Goal: Obtain resource: Download file/media

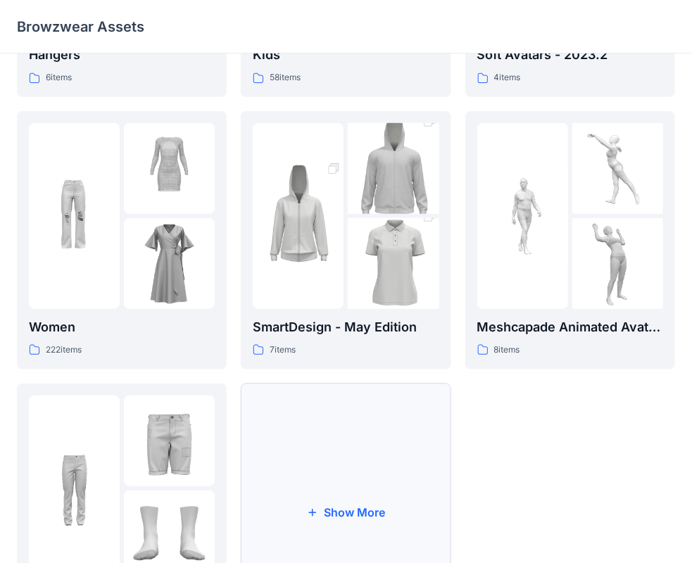
scroll to position [349, 0]
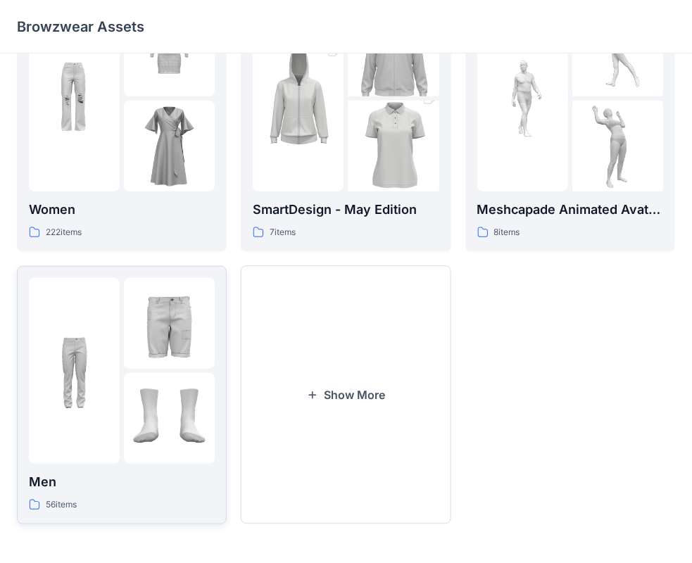
click at [75, 405] on img at bounding box center [74, 370] width 91 height 91
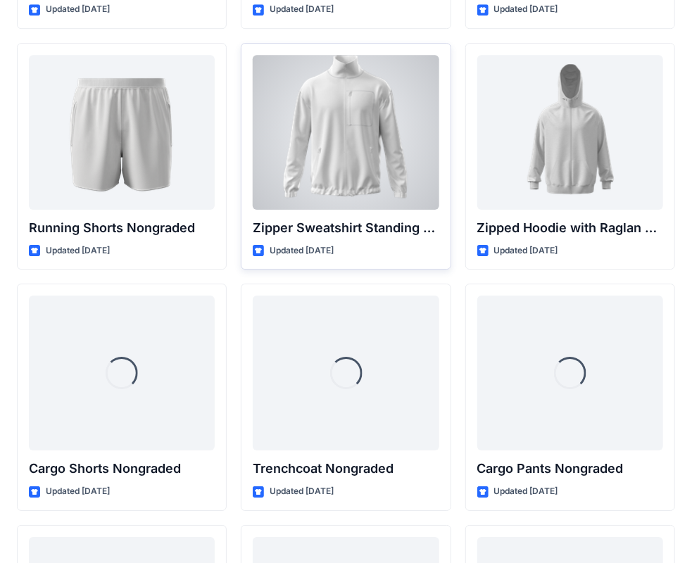
scroll to position [1768, 0]
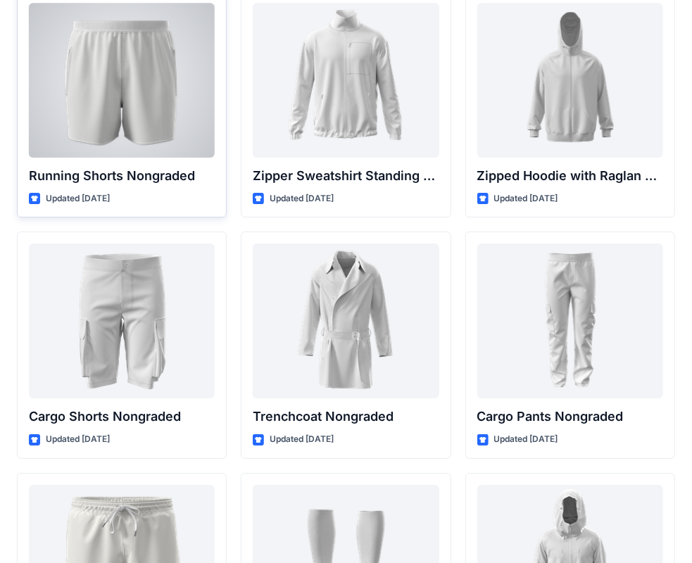
click at [135, 102] on div at bounding box center [122, 80] width 186 height 155
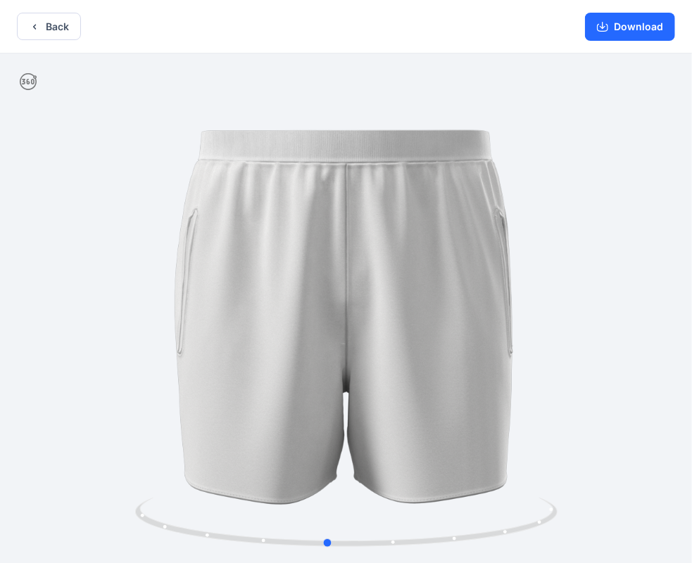
drag, startPoint x: 441, startPoint y: 309, endPoint x: 439, endPoint y: 344, distance: 34.5
click at [439, 344] on div at bounding box center [346, 310] width 692 height 513
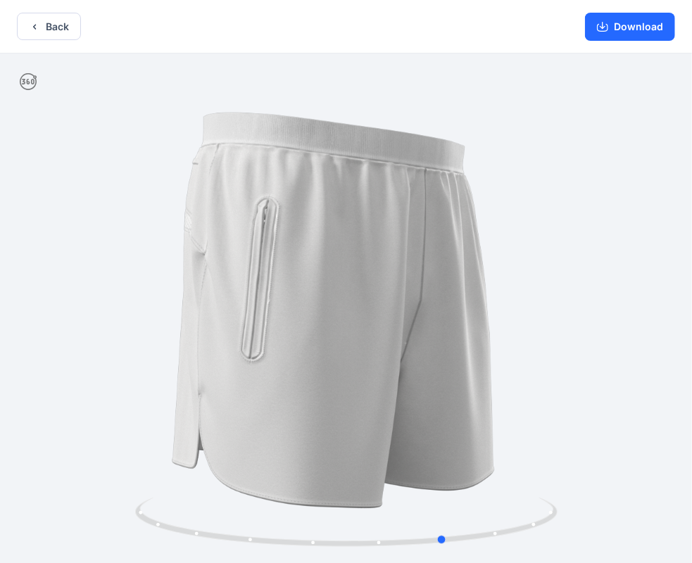
drag, startPoint x: 449, startPoint y: 306, endPoint x: 518, endPoint y: 314, distance: 68.8
click at [568, 306] on div at bounding box center [346, 310] width 692 height 513
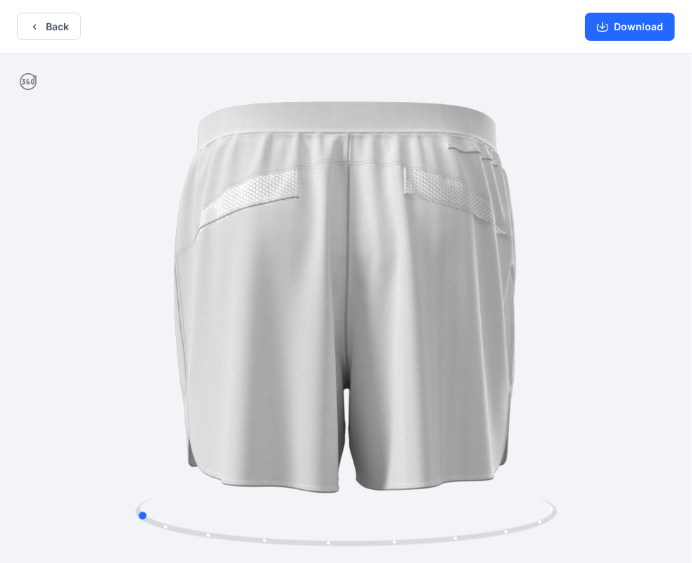
drag, startPoint x: 369, startPoint y: 323, endPoint x: 480, endPoint y: 329, distance: 111.4
click at [480, 329] on div at bounding box center [346, 310] width 692 height 513
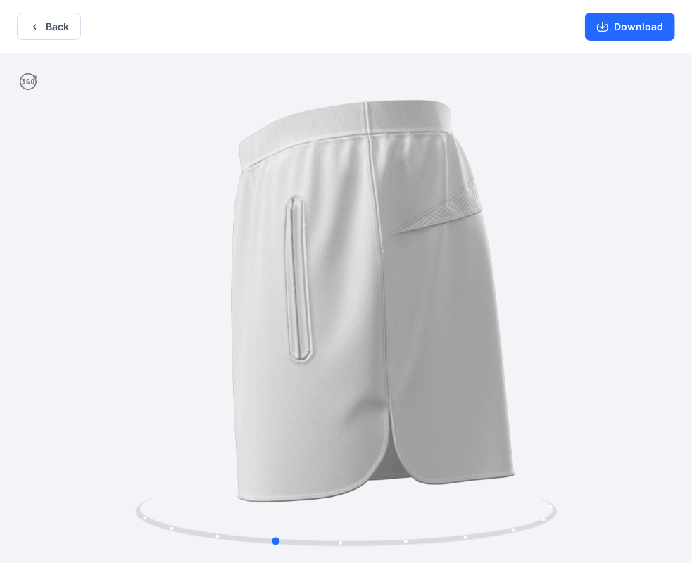
drag, startPoint x: 496, startPoint y: 337, endPoint x: 213, endPoint y: 341, distance: 283.1
click at [213, 341] on div at bounding box center [346, 310] width 692 height 513
click at [44, 20] on button "Back" at bounding box center [49, 26] width 64 height 27
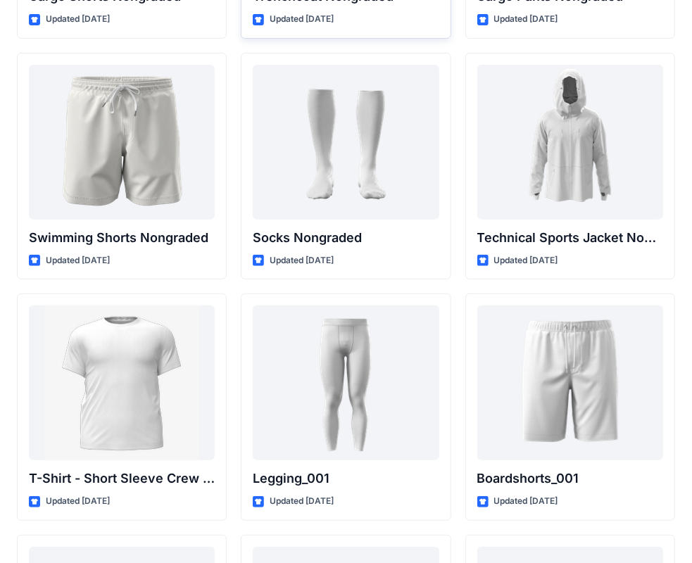
scroll to position [2190, 0]
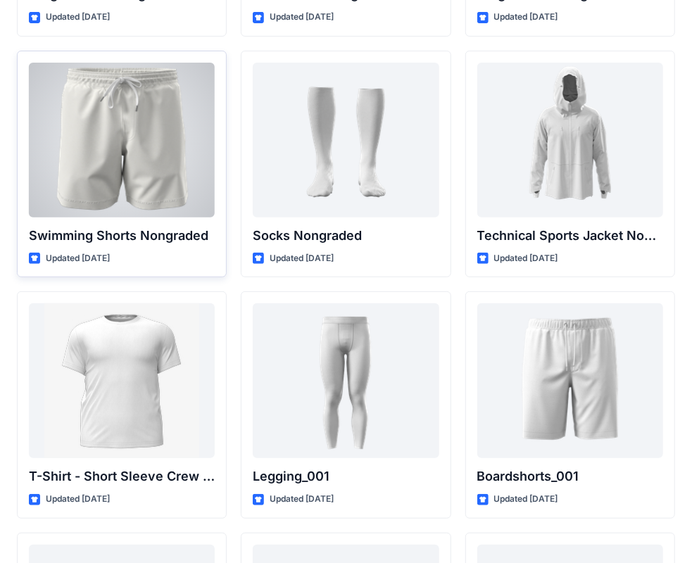
click at [86, 130] on div at bounding box center [122, 140] width 186 height 155
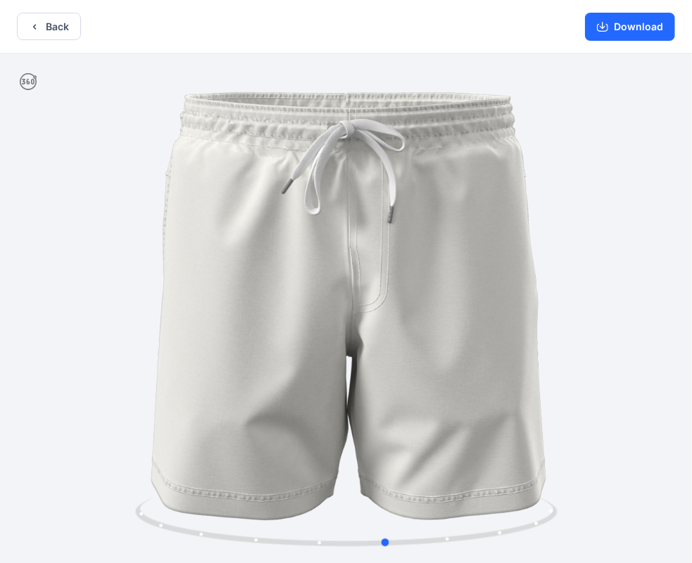
drag, startPoint x: 484, startPoint y: 313, endPoint x: 541, endPoint y: 313, distance: 56.3
click at [541, 313] on div at bounding box center [346, 310] width 692 height 513
click at [47, 26] on button "Back" at bounding box center [49, 26] width 64 height 27
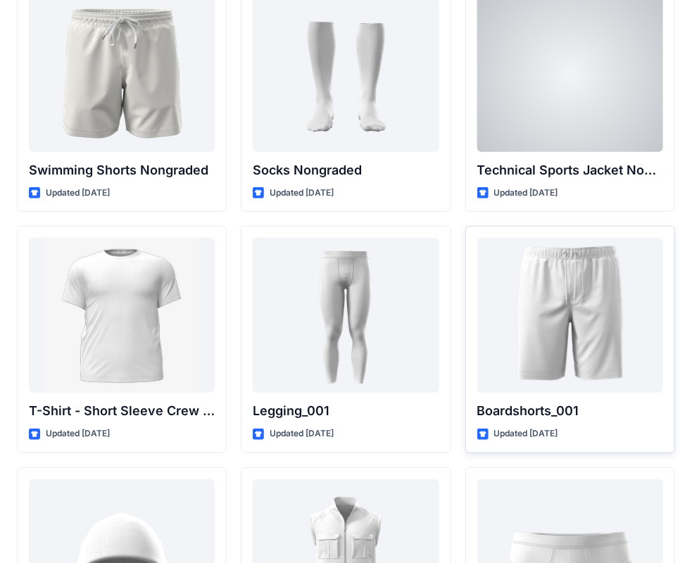
scroll to position [2261, 0]
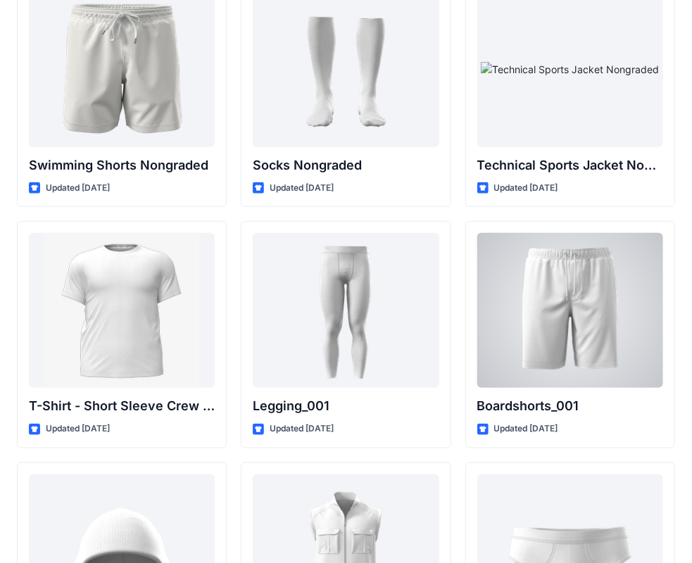
click at [584, 334] on div at bounding box center [570, 310] width 186 height 155
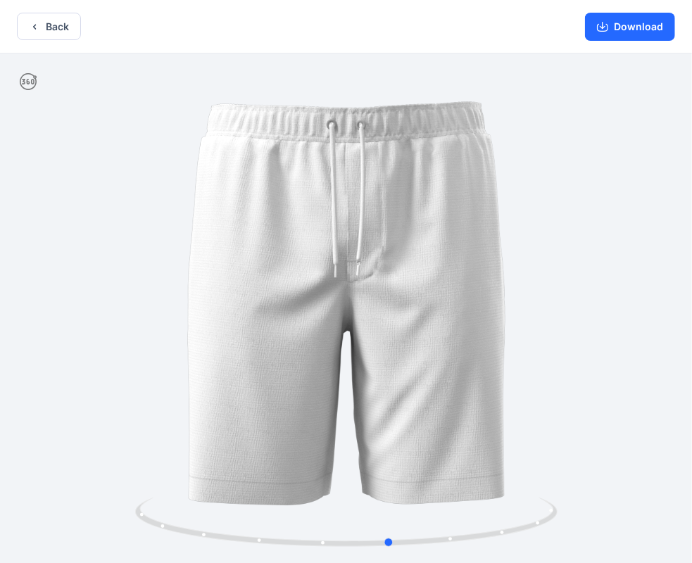
drag, startPoint x: 475, startPoint y: 253, endPoint x: 522, endPoint y: 303, distance: 68.7
click at [522, 303] on div at bounding box center [346, 310] width 692 height 513
click at [66, 30] on button "Back" at bounding box center [49, 26] width 64 height 27
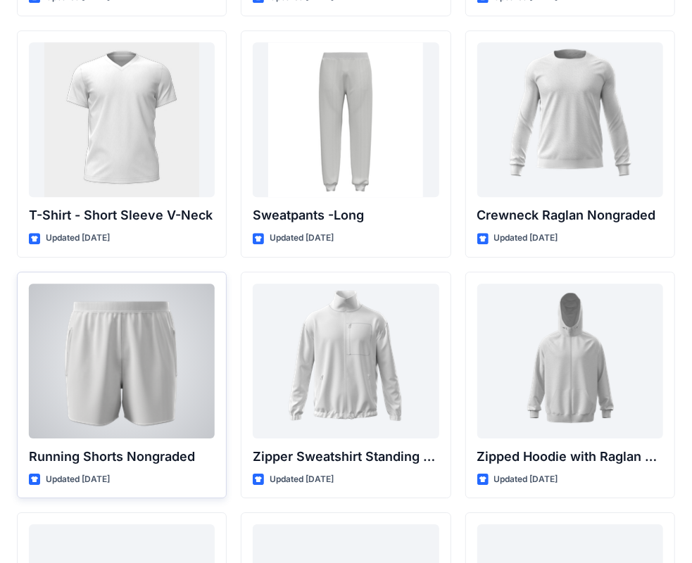
scroll to position [1479, 0]
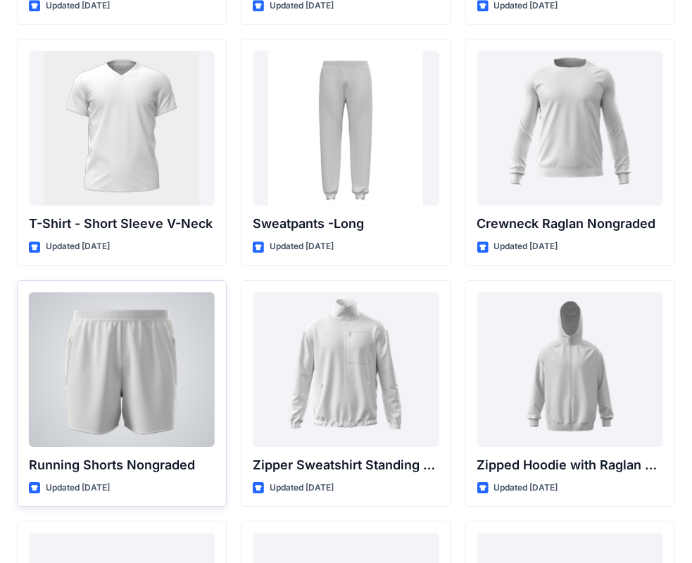
click at [131, 368] on div at bounding box center [122, 369] width 186 height 155
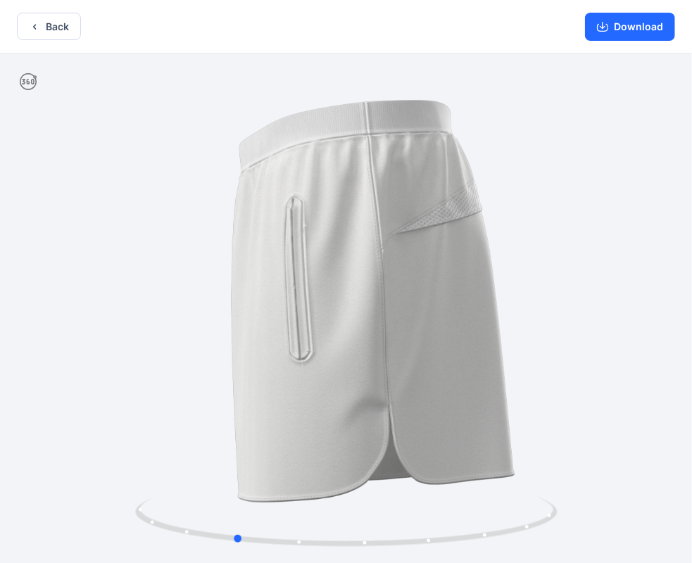
drag, startPoint x: 483, startPoint y: 283, endPoint x: 371, endPoint y: 291, distance: 112.3
click at [371, 291] on div at bounding box center [346, 310] width 692 height 513
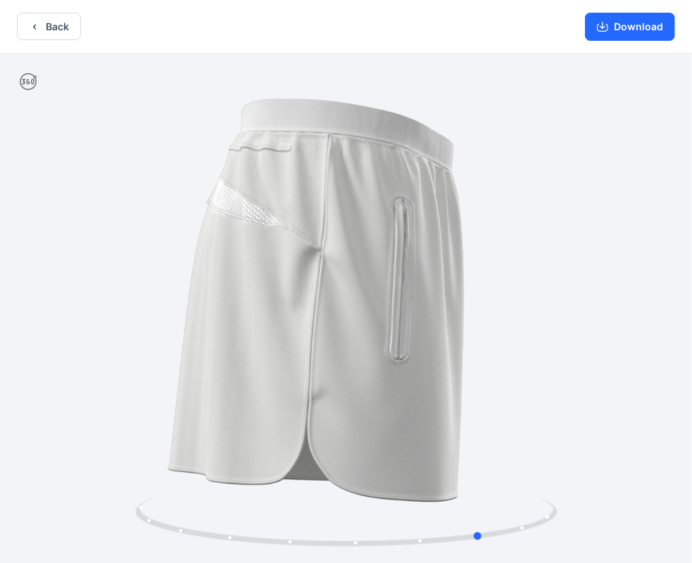
drag, startPoint x: 497, startPoint y: 306, endPoint x: 320, endPoint y: 323, distance: 177.6
click at [320, 323] on div at bounding box center [346, 310] width 692 height 513
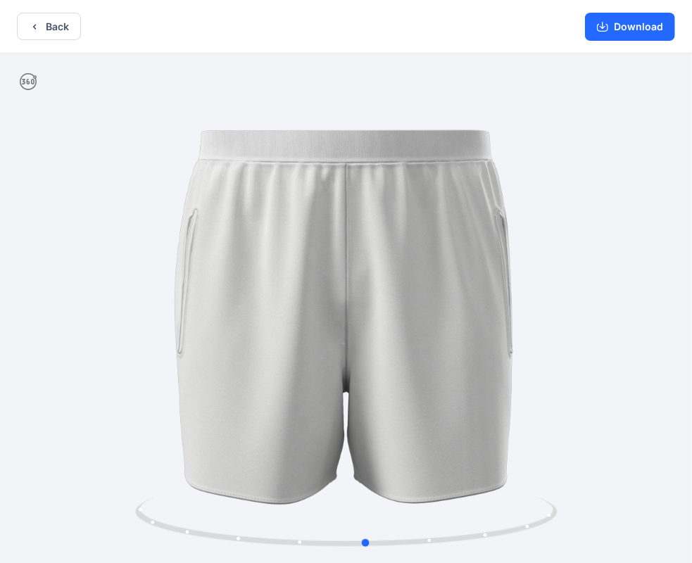
drag, startPoint x: 446, startPoint y: 319, endPoint x: 333, endPoint y: 325, distance: 113.5
click at [333, 325] on div at bounding box center [346, 310] width 692 height 513
drag, startPoint x: 389, startPoint y: 304, endPoint x: 344, endPoint y: 311, distance: 46.3
click at [344, 311] on div at bounding box center [346, 310] width 692 height 513
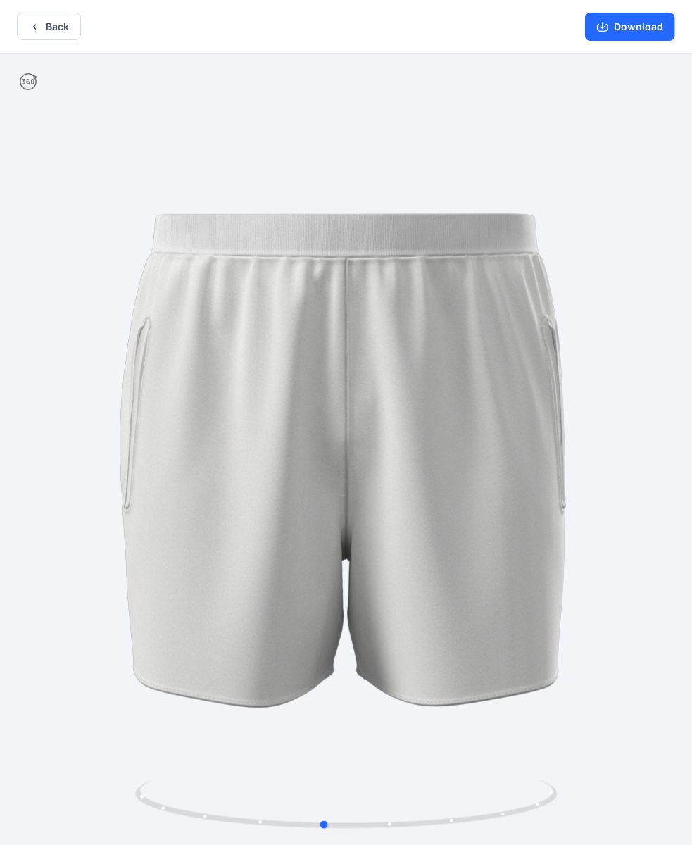
drag, startPoint x: 411, startPoint y: 343, endPoint x: 413, endPoint y: 235, distance: 107.7
click at [44, 25] on button "Back" at bounding box center [49, 26] width 64 height 27
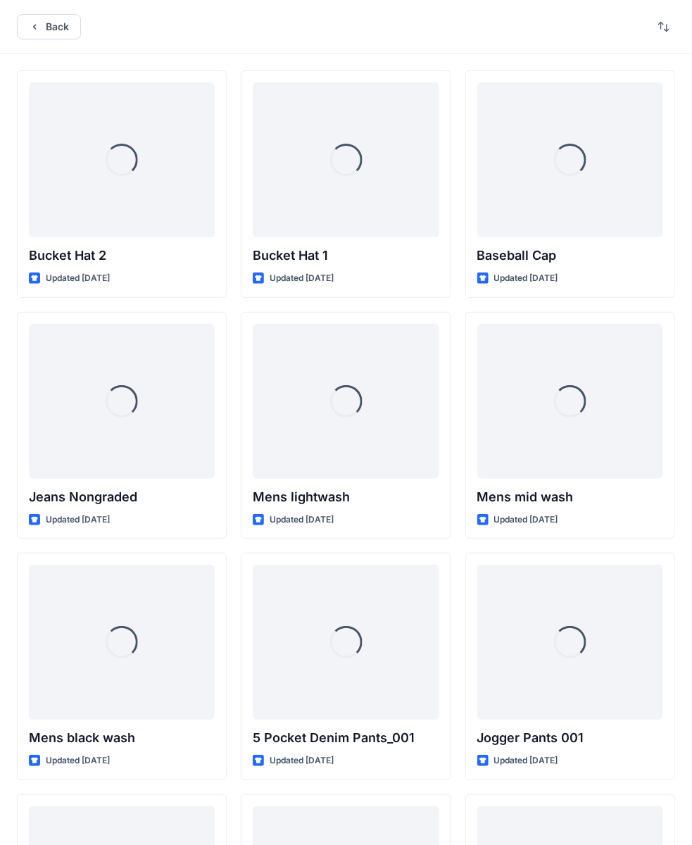
scroll to position [1479, 0]
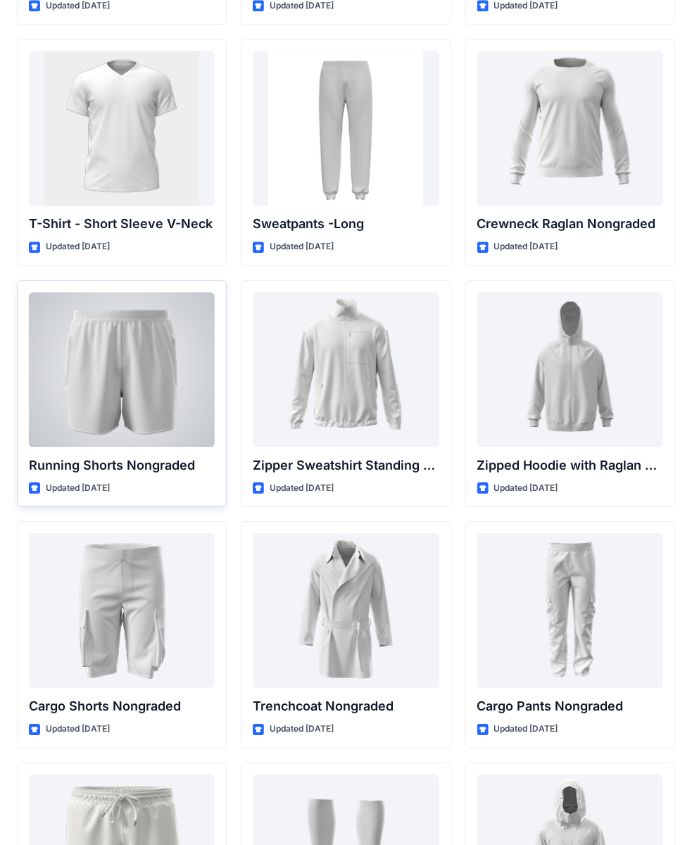
click at [130, 324] on div at bounding box center [122, 369] width 186 height 155
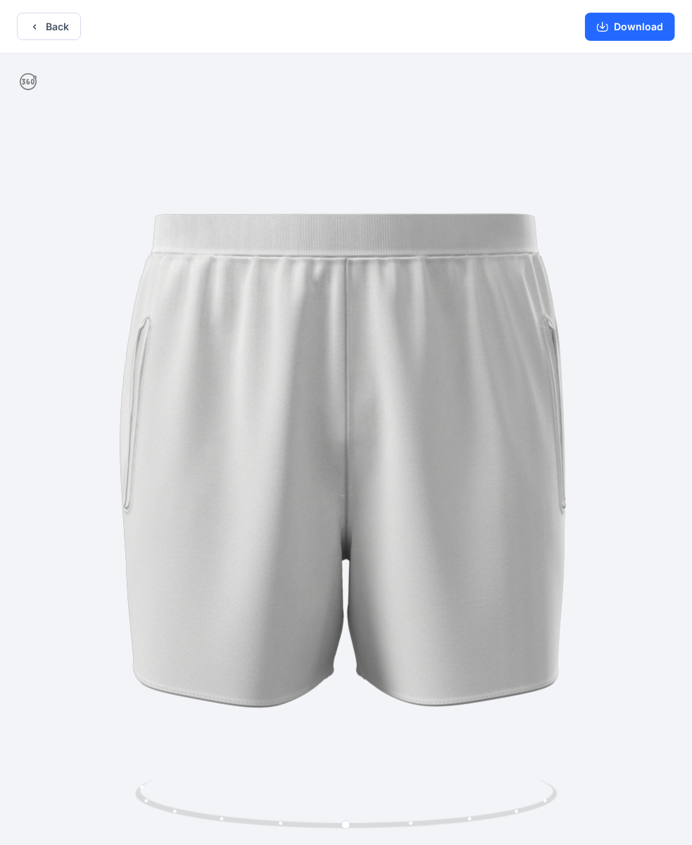
scroll to position [3, 0]
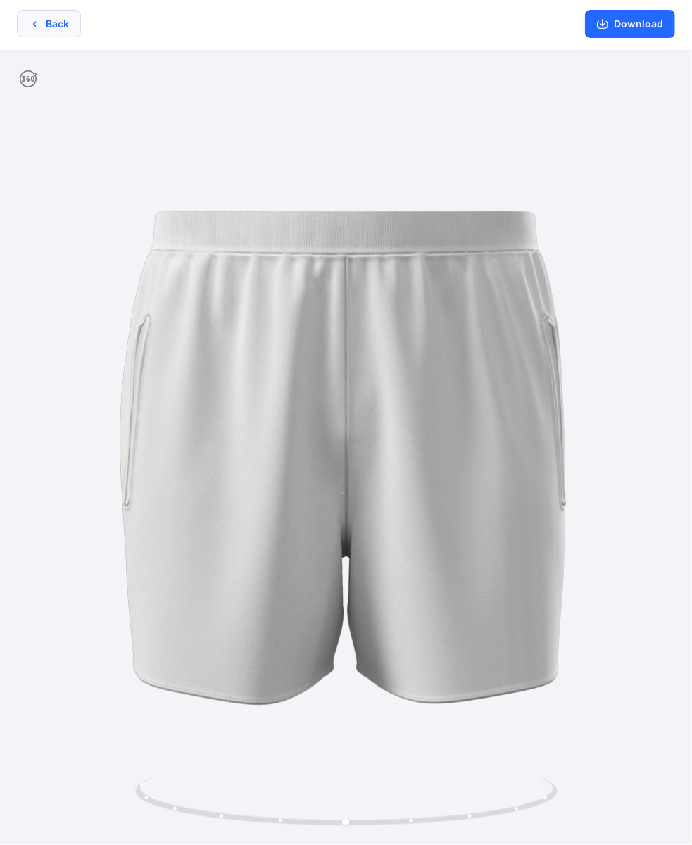
click at [65, 21] on button "Back" at bounding box center [49, 23] width 64 height 27
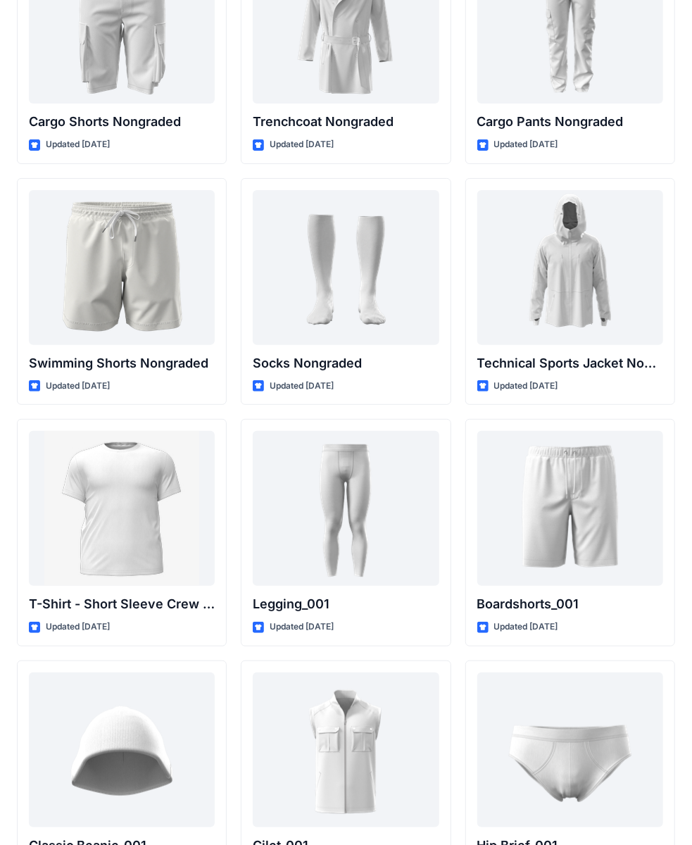
scroll to position [2183, 0]
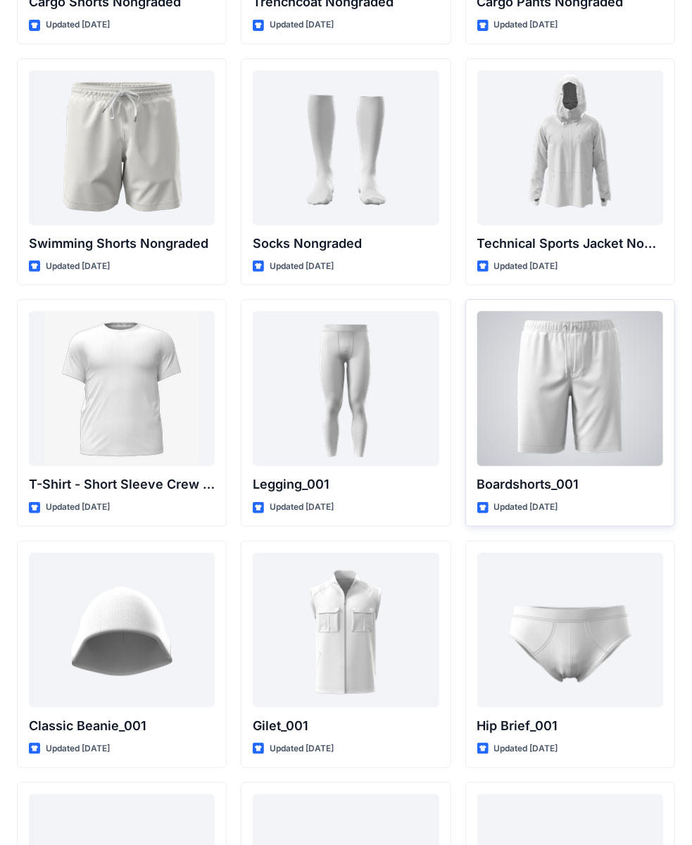
click at [577, 366] on div at bounding box center [570, 388] width 186 height 155
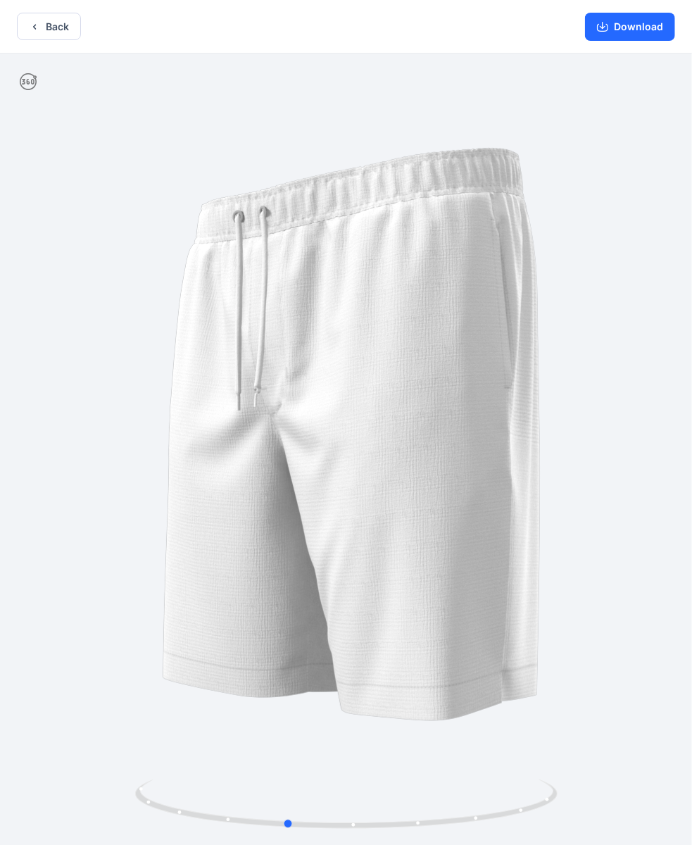
drag, startPoint x: 527, startPoint y: 294, endPoint x: 467, endPoint y: 274, distance: 63.0
click at [467, 274] on div at bounding box center [346, 451] width 692 height 794
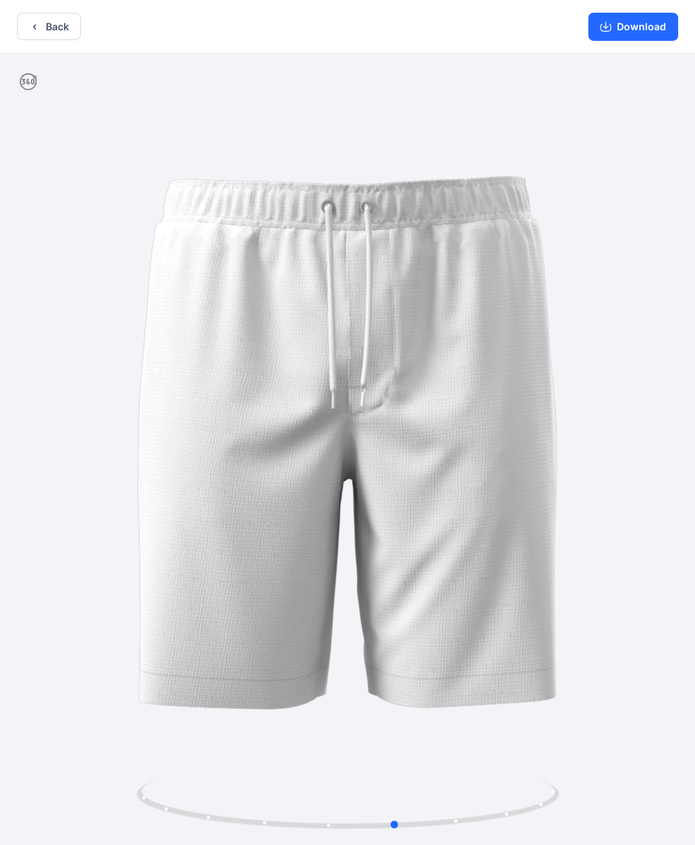
drag, startPoint x: 315, startPoint y: 264, endPoint x: 429, endPoint y: 252, distance: 114.7
click at [429, 252] on div at bounding box center [347, 451] width 695 height 794
click at [632, 24] on button "Download" at bounding box center [633, 27] width 90 height 28
click at [38, 21] on icon "button" at bounding box center [34, 26] width 11 height 11
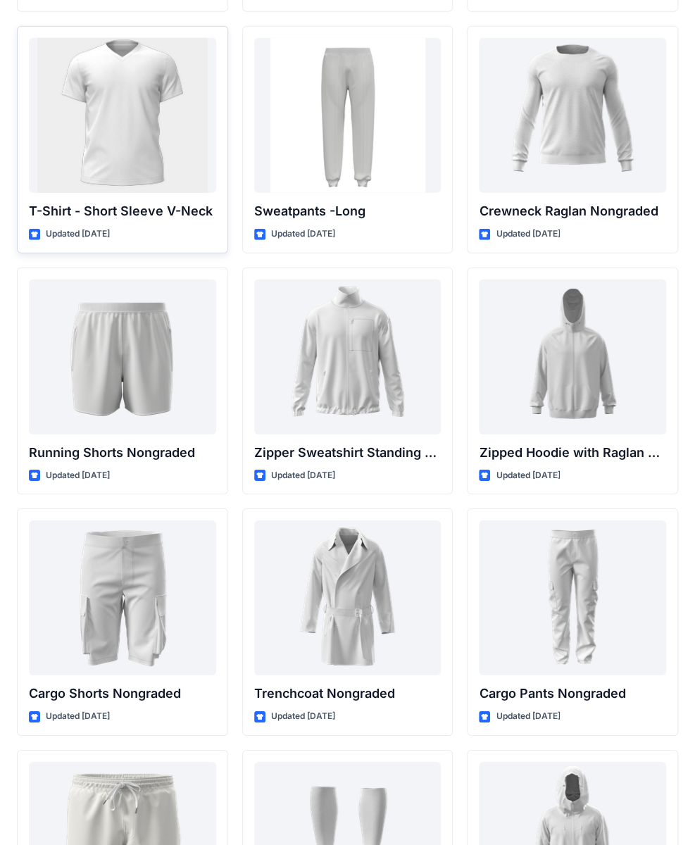
scroll to position [1479, 0]
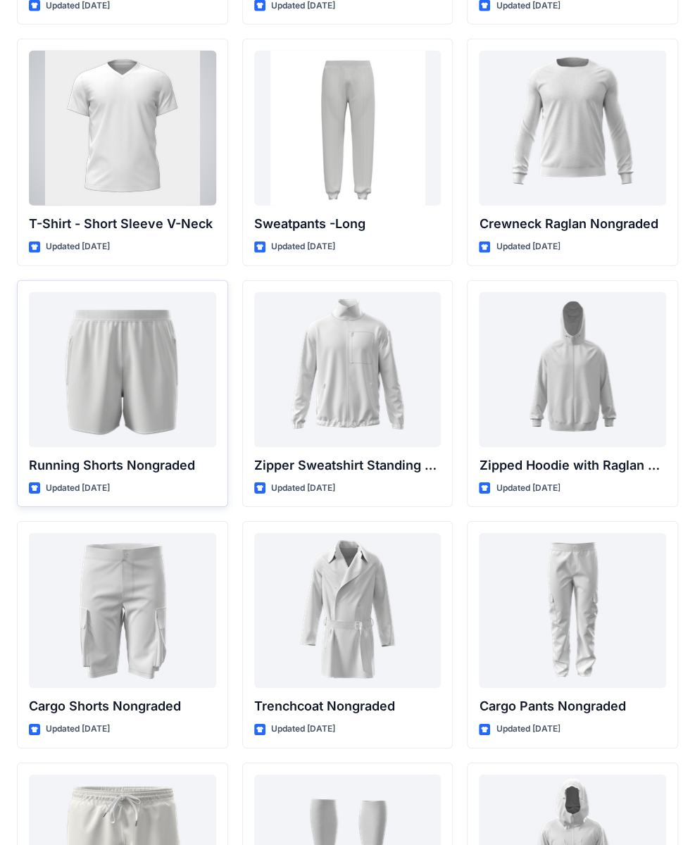
click at [137, 335] on div at bounding box center [122, 369] width 187 height 155
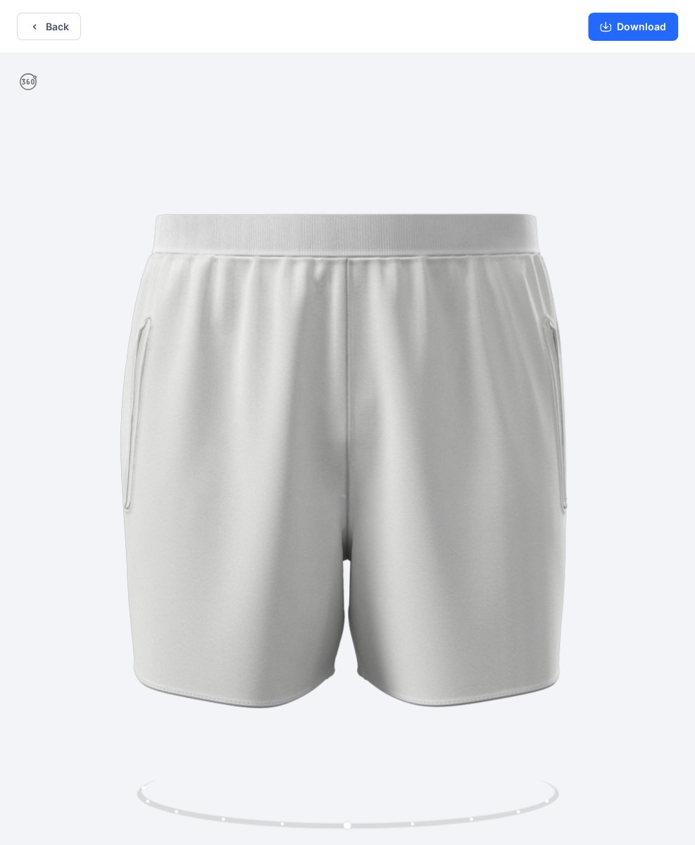
drag, startPoint x: 485, startPoint y: 390, endPoint x: 238, endPoint y: 401, distance: 247.4
click at [238, 401] on img at bounding box center [347, 451] width 676 height 676
drag, startPoint x: 413, startPoint y: 382, endPoint x: 299, endPoint y: 391, distance: 114.4
click at [299, 391] on img at bounding box center [347, 451] width 676 height 676
drag, startPoint x: 415, startPoint y: 383, endPoint x: 527, endPoint y: 384, distance: 112.7
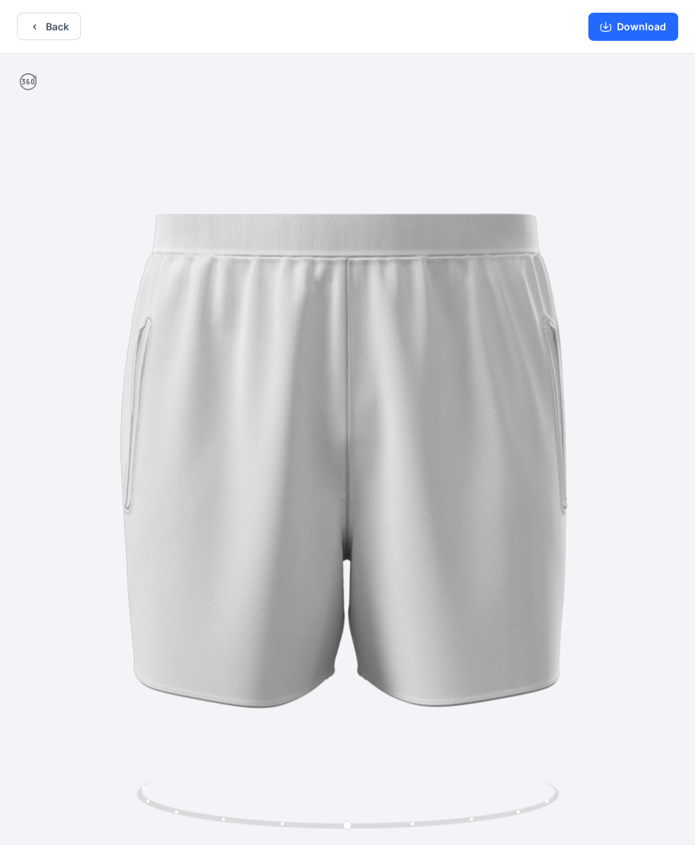
click at [515, 384] on img at bounding box center [347, 451] width 676 height 676
drag, startPoint x: 359, startPoint y: 376, endPoint x: 628, endPoint y: 335, distance: 272.0
click at [695, 336] on html "Back Download Version History" at bounding box center [347, 424] width 695 height 848
drag, startPoint x: 505, startPoint y: 331, endPoint x: 715, endPoint y: 336, distance: 210.6
click at [695, 336] on html "Back Download Version History" at bounding box center [347, 424] width 695 height 848
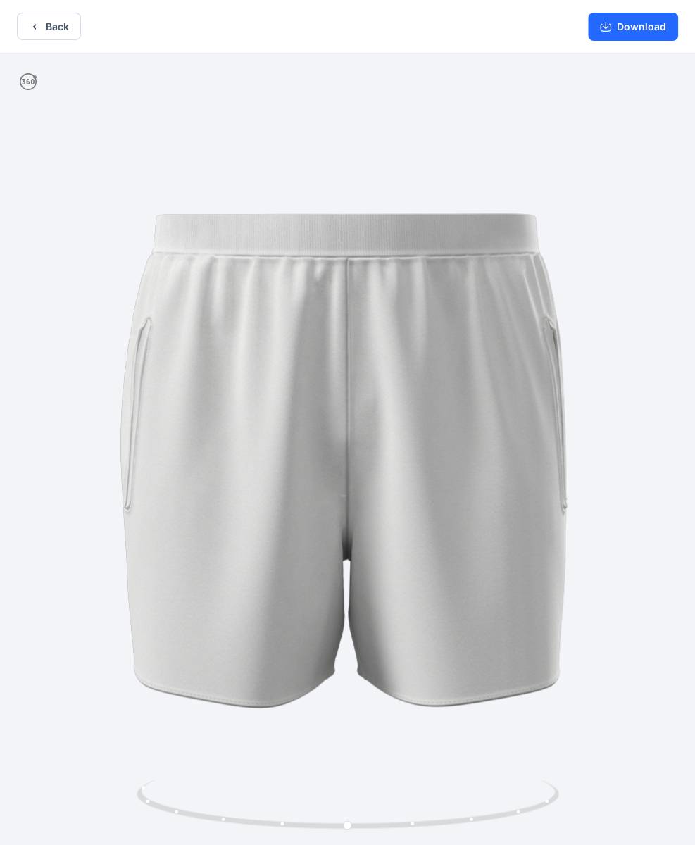
scroll to position [3, 0]
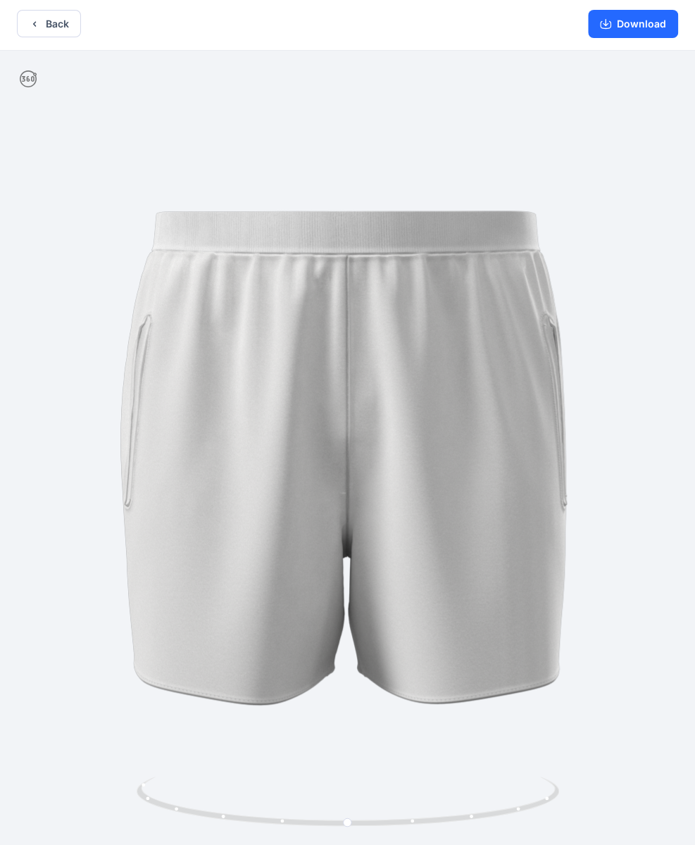
drag, startPoint x: 479, startPoint y: 360, endPoint x: 310, endPoint y: 389, distance: 172.0
click at [303, 384] on img at bounding box center [347, 448] width 676 height 676
drag, startPoint x: 451, startPoint y: 394, endPoint x: 233, endPoint y: 401, distance: 217.7
click at [272, 399] on img at bounding box center [347, 448] width 676 height 676
drag, startPoint x: 261, startPoint y: 402, endPoint x: 363, endPoint y: 394, distance: 102.4
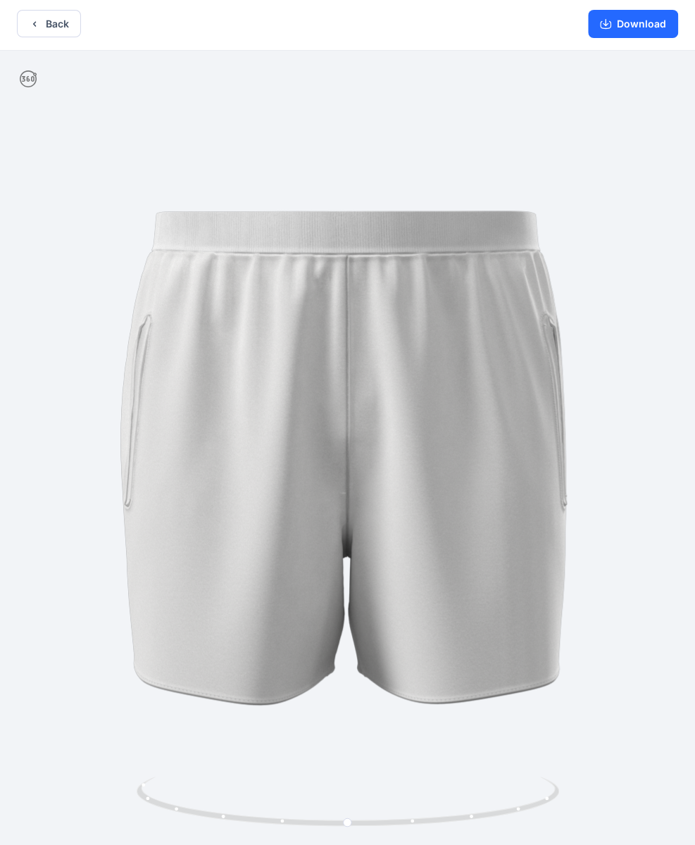
click at [431, 403] on img at bounding box center [347, 448] width 676 height 676
click at [276, 382] on img at bounding box center [347, 448] width 676 height 676
drag, startPoint x: 280, startPoint y: 382, endPoint x: 427, endPoint y: 390, distance: 146.7
drag, startPoint x: 260, startPoint y: 383, endPoint x: 322, endPoint y: 382, distance: 62.0
drag, startPoint x: 208, startPoint y: 384, endPoint x: 370, endPoint y: 374, distance: 161.6
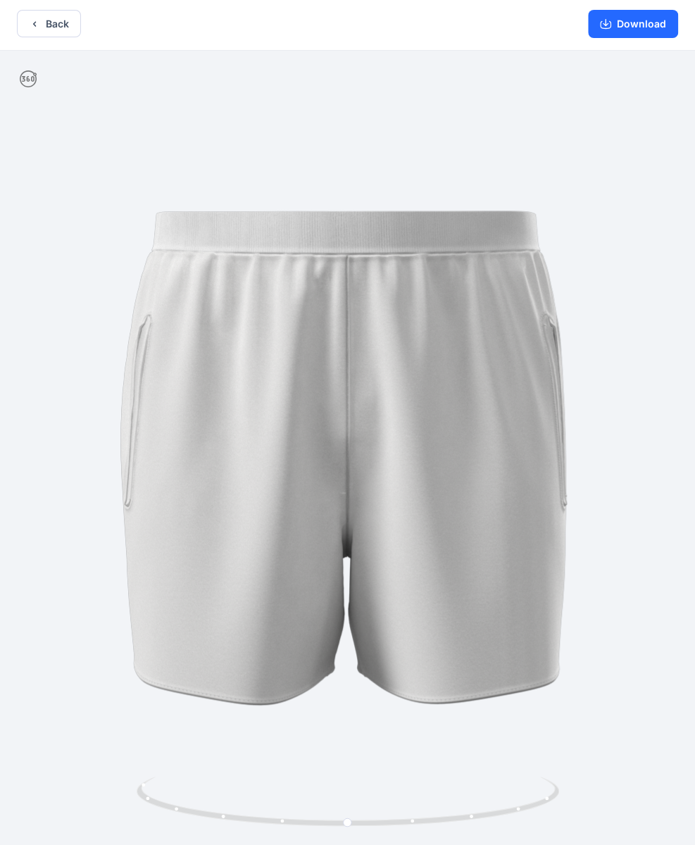
click at [369, 375] on img at bounding box center [347, 448] width 676 height 676
drag, startPoint x: 118, startPoint y: 380, endPoint x: 358, endPoint y: 278, distance: 260.3
click at [379, 351] on img at bounding box center [347, 448] width 676 height 676
click at [31, 80] on icon at bounding box center [28, 78] width 17 height 17
click at [661, 15] on button "Download" at bounding box center [633, 24] width 90 height 28
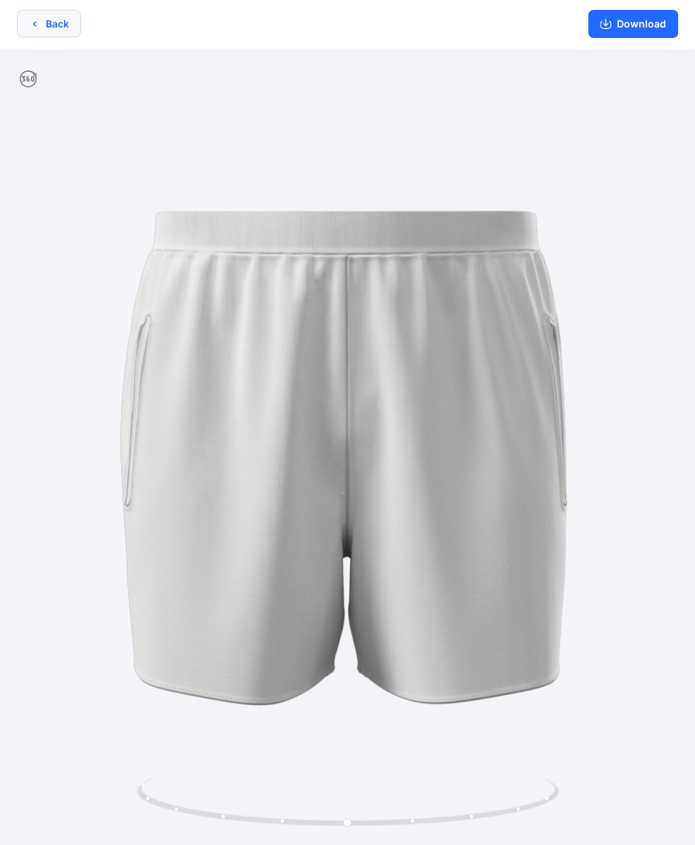
click at [55, 31] on button "Back" at bounding box center [49, 23] width 64 height 27
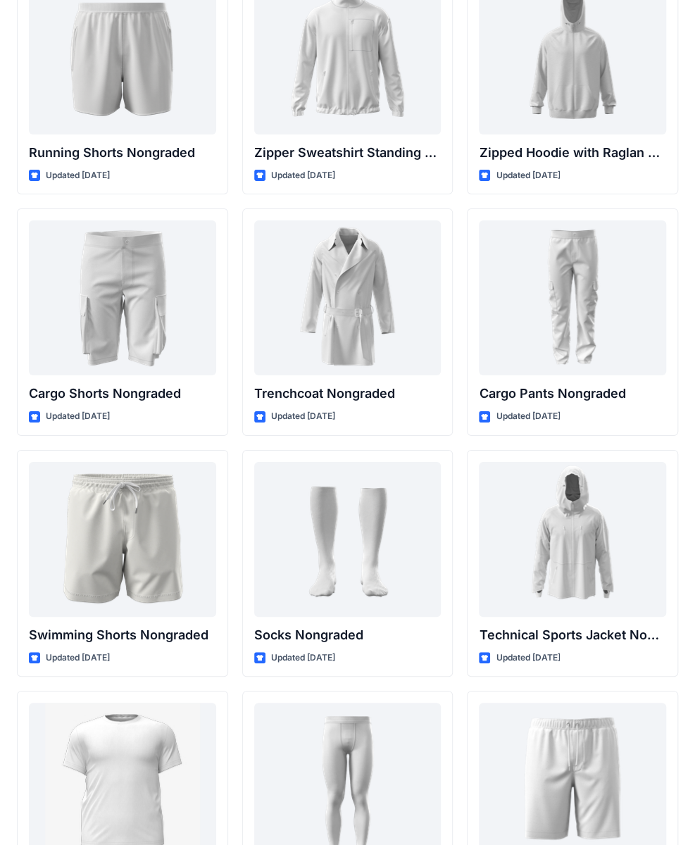
scroll to position [1619, 0]
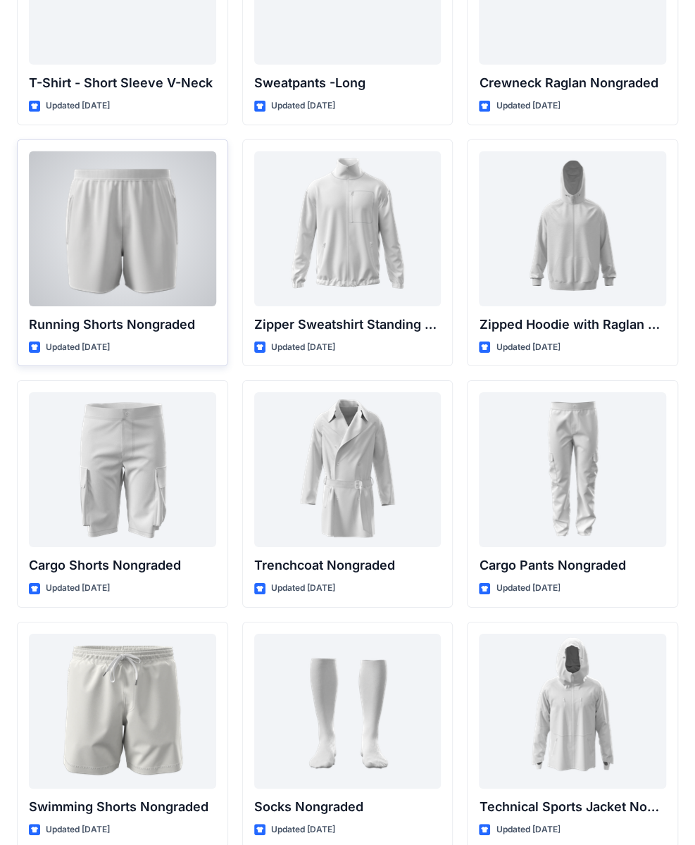
click at [113, 207] on div at bounding box center [122, 228] width 187 height 155
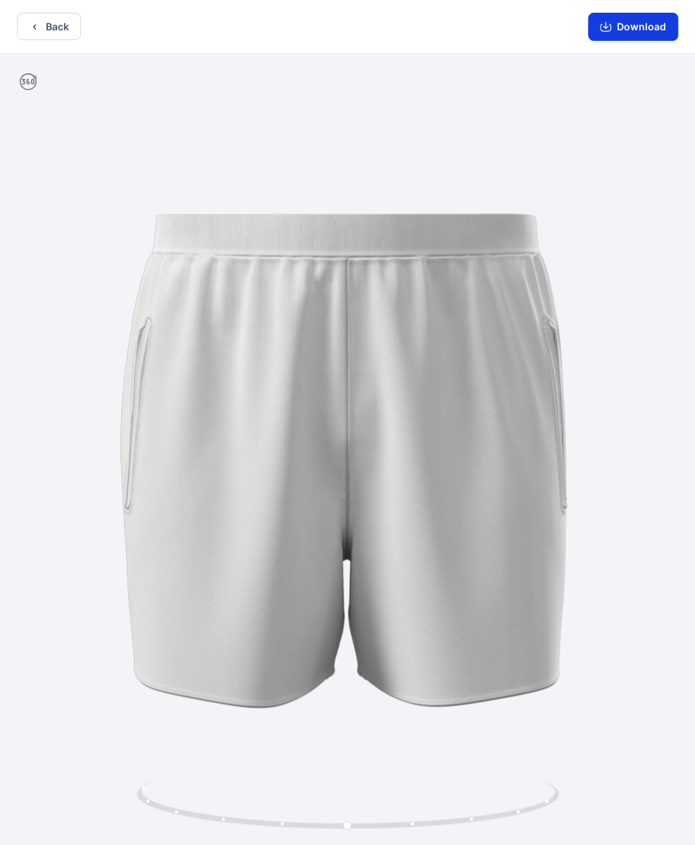
click at [632, 24] on button "Download" at bounding box center [633, 27] width 90 height 28
